Goal: Submit feedback/report problem: Submit feedback/report problem

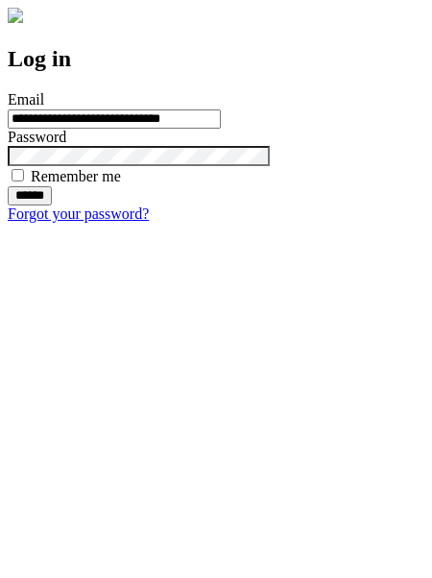
type input "**********"
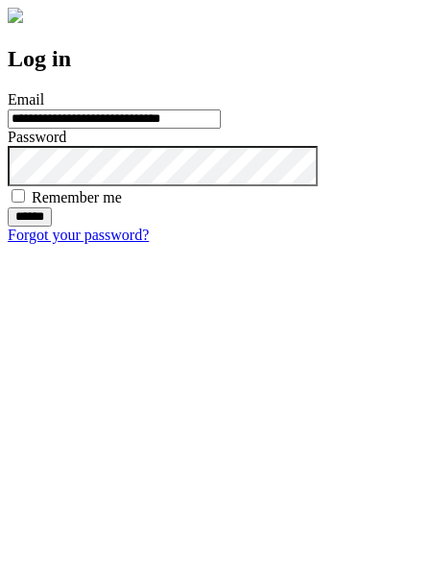
click at [52, 227] on input "******" at bounding box center [30, 217] width 44 height 19
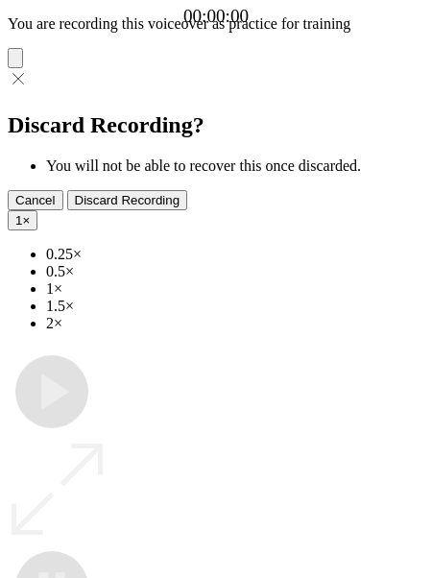
type input "**********"
